Goal: Information Seeking & Learning: Learn about a topic

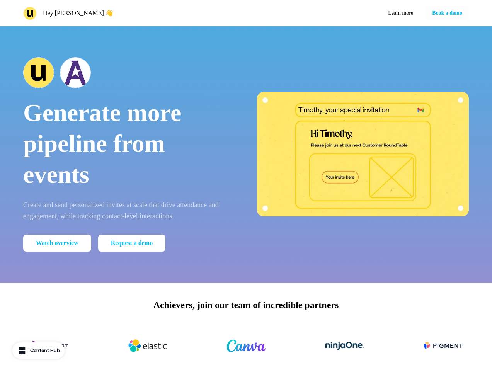
click at [246, 13] on div "Hey [PERSON_NAME] Learn more Book a demo" at bounding box center [246, 13] width 492 height 26
click at [133, 13] on div "Hey [PERSON_NAME] 👋" at bounding box center [133, 14] width 220 height 14
click at [359, 13] on div "Learn more Book a demo" at bounding box center [359, 13] width 220 height 14
click at [446, 13] on button "Book a demo" at bounding box center [447, 13] width 43 height 14
click at [246, 154] on div "Generate more pipeline from events Create and send personalized invites at scal…" at bounding box center [246, 154] width 492 height 256
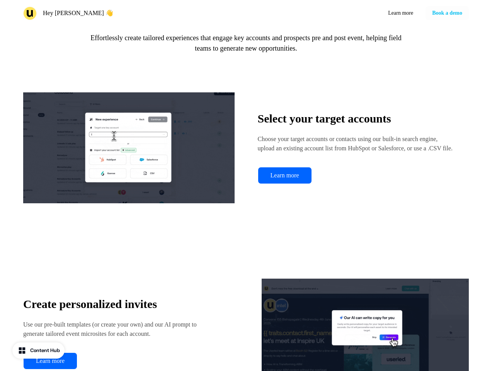
click at [129, 154] on img at bounding box center [129, 148] width 212 height 155
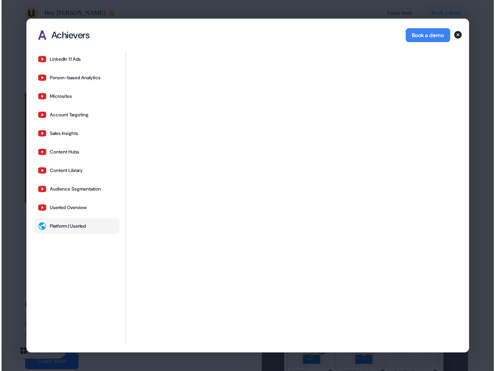
scroll to position [1534, 0]
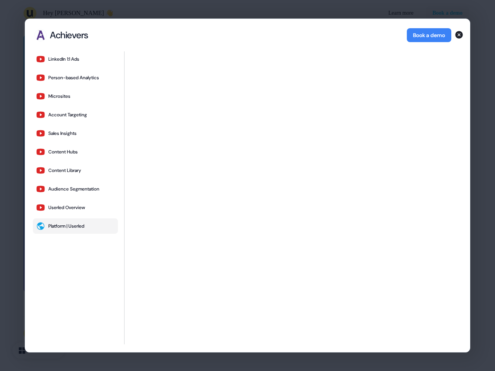
click at [246, 346] on div "LinkedIn 1:1 Ads Person-based Analytics Microsites Account Targeting Sales Insi…" at bounding box center [247, 201] width 445 height 301
click at [39, 351] on div "LinkedIn 1:1 Ads Person-based Analytics Microsites Account Targeting Sales Insi…" at bounding box center [247, 201] width 445 height 301
